Goal: Task Accomplishment & Management: Use online tool/utility

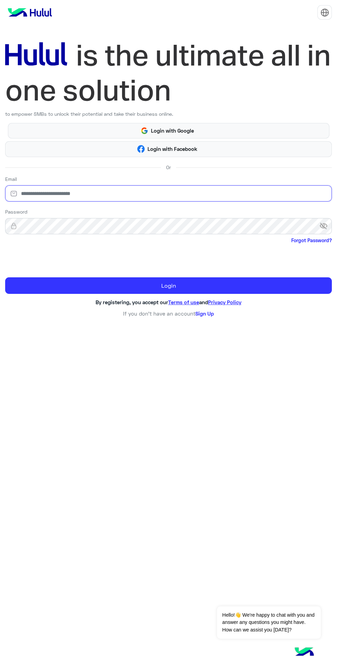
click at [24, 193] on input "email" at bounding box center [168, 193] width 327 height 16
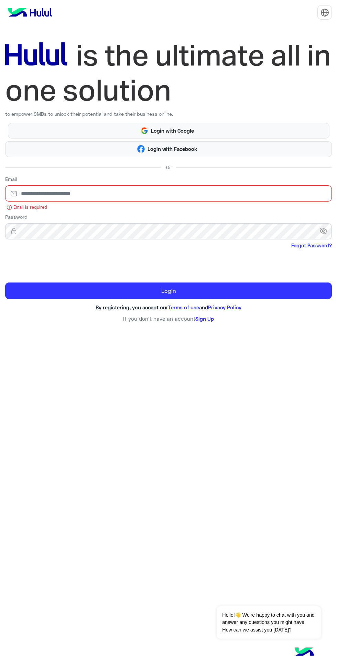
type input "**********"
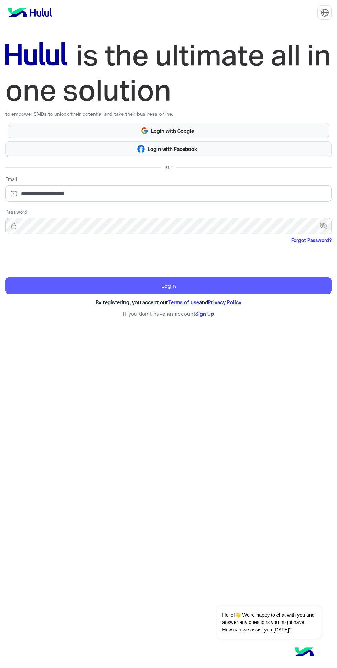
click at [161, 288] on button "Login" at bounding box center [168, 285] width 327 height 17
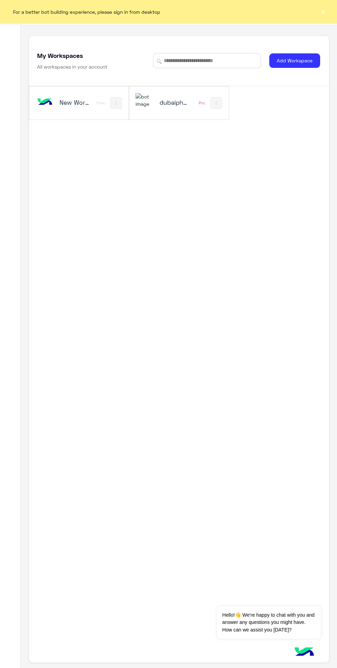
click at [173, 105] on h5 "dubaiphone" at bounding box center [175, 102] width 31 height 8
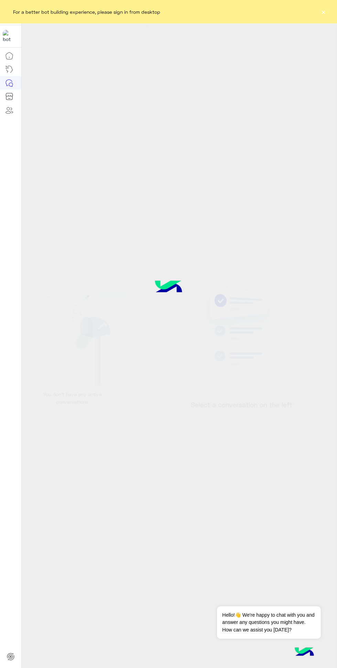
click at [324, 12] on button "×" at bounding box center [323, 11] width 7 height 7
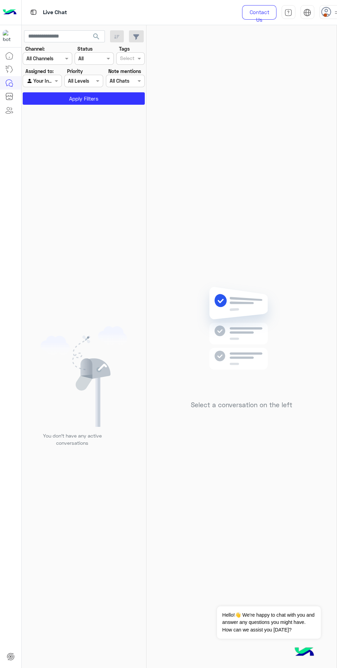
click at [325, 10] on use at bounding box center [327, 12] width 10 height 10
